Goal: Find specific page/section

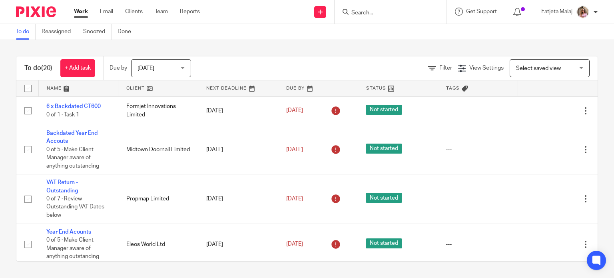
click at [382, 16] on form at bounding box center [393, 12] width 85 height 10
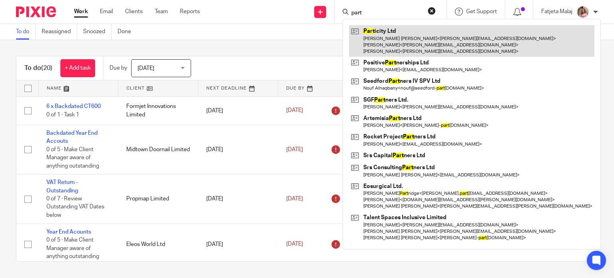
type input "part"
click at [379, 37] on link at bounding box center [472, 41] width 246 height 32
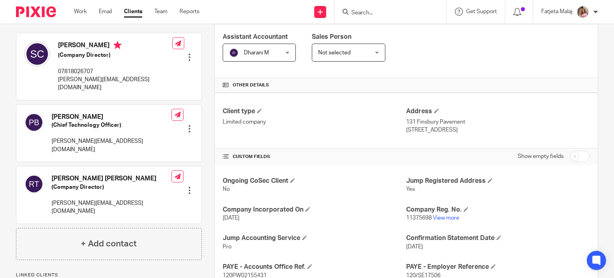
scroll to position [139, 0]
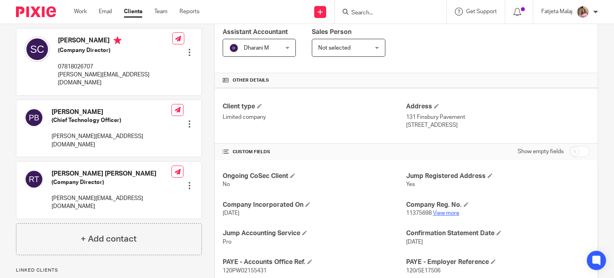
click at [438, 212] on link "View more" at bounding box center [446, 213] width 26 height 6
click at [403, 10] on input "Search" at bounding box center [387, 13] width 72 height 7
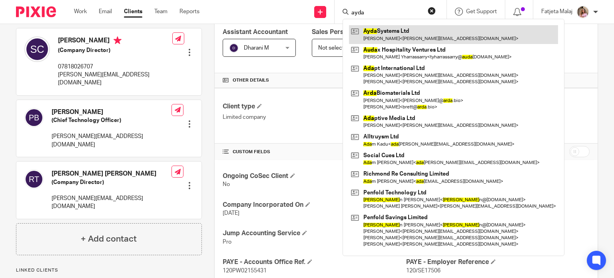
type input "ayda"
click at [396, 32] on link at bounding box center [453, 34] width 209 height 18
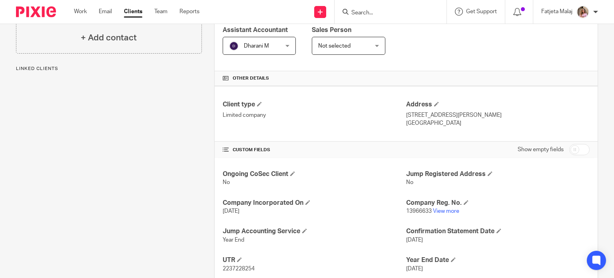
scroll to position [145, 0]
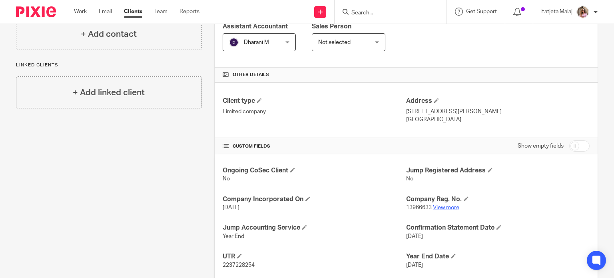
click at [442, 208] on link "View more" at bounding box center [446, 208] width 26 height 6
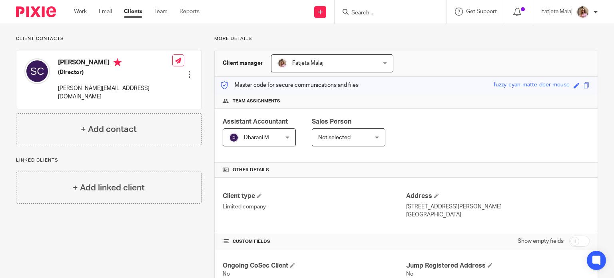
scroll to position [0, 0]
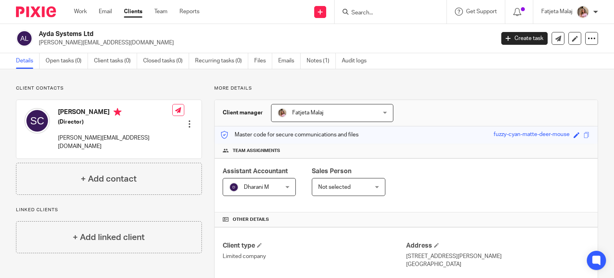
click at [384, 12] on input "Search" at bounding box center [387, 13] width 72 height 7
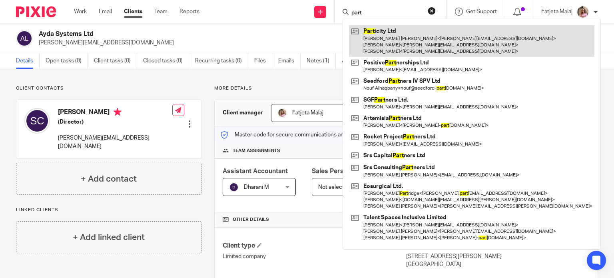
type input "part"
click at [368, 40] on link at bounding box center [472, 41] width 246 height 32
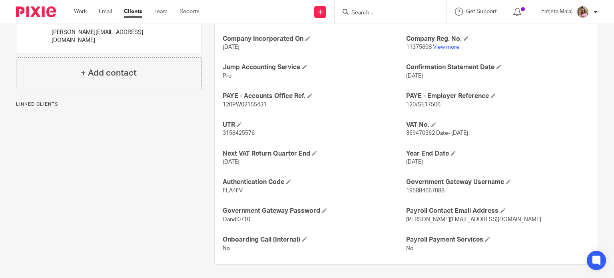
scroll to position [304, 0]
